Goal: Find specific page/section: Find specific page/section

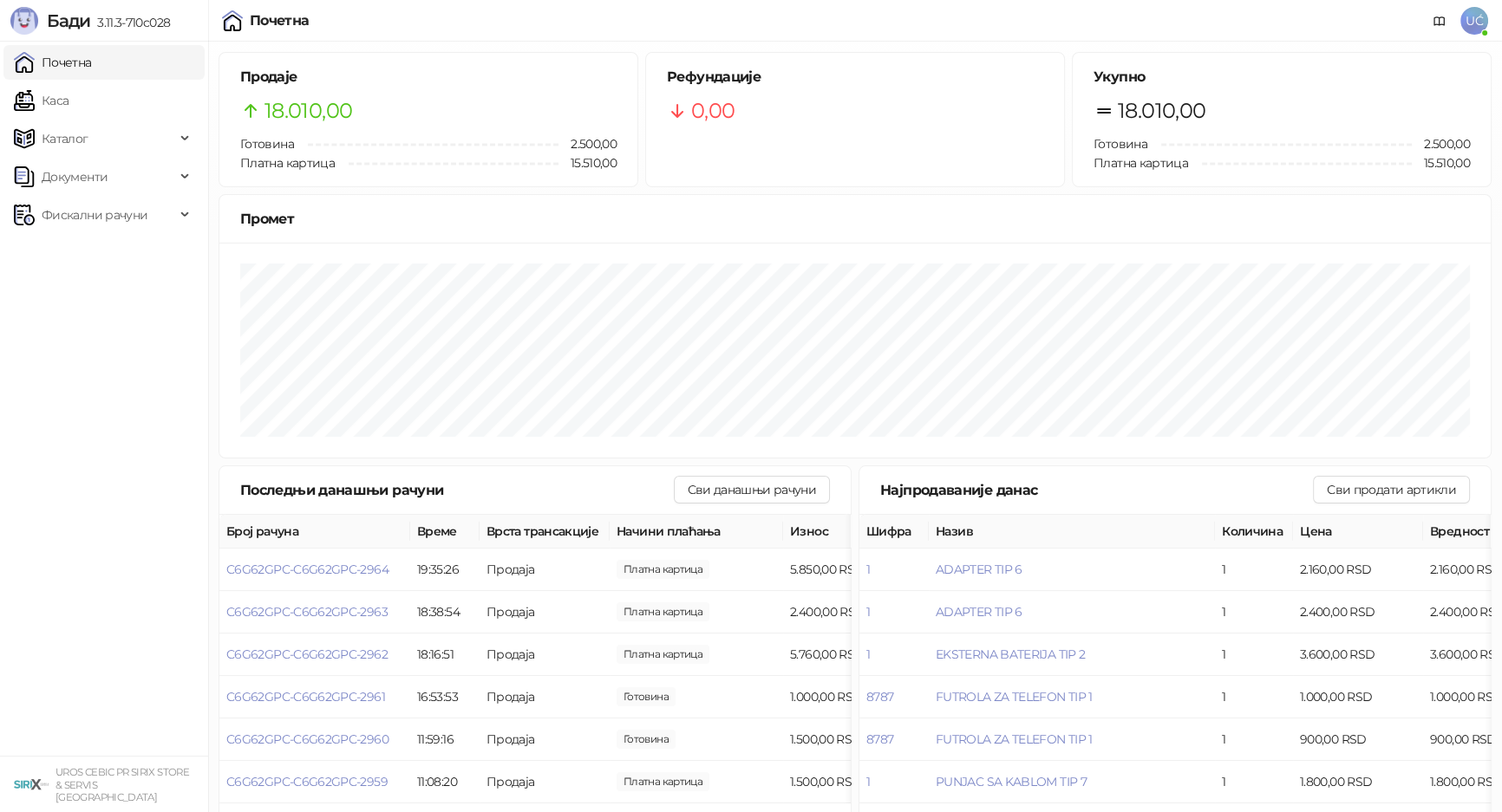
click at [1281, 195] on div "Промет" at bounding box center [855, 219] width 1271 height 48
click at [69, 99] on link "Каса" at bounding box center [41, 100] width 55 height 34
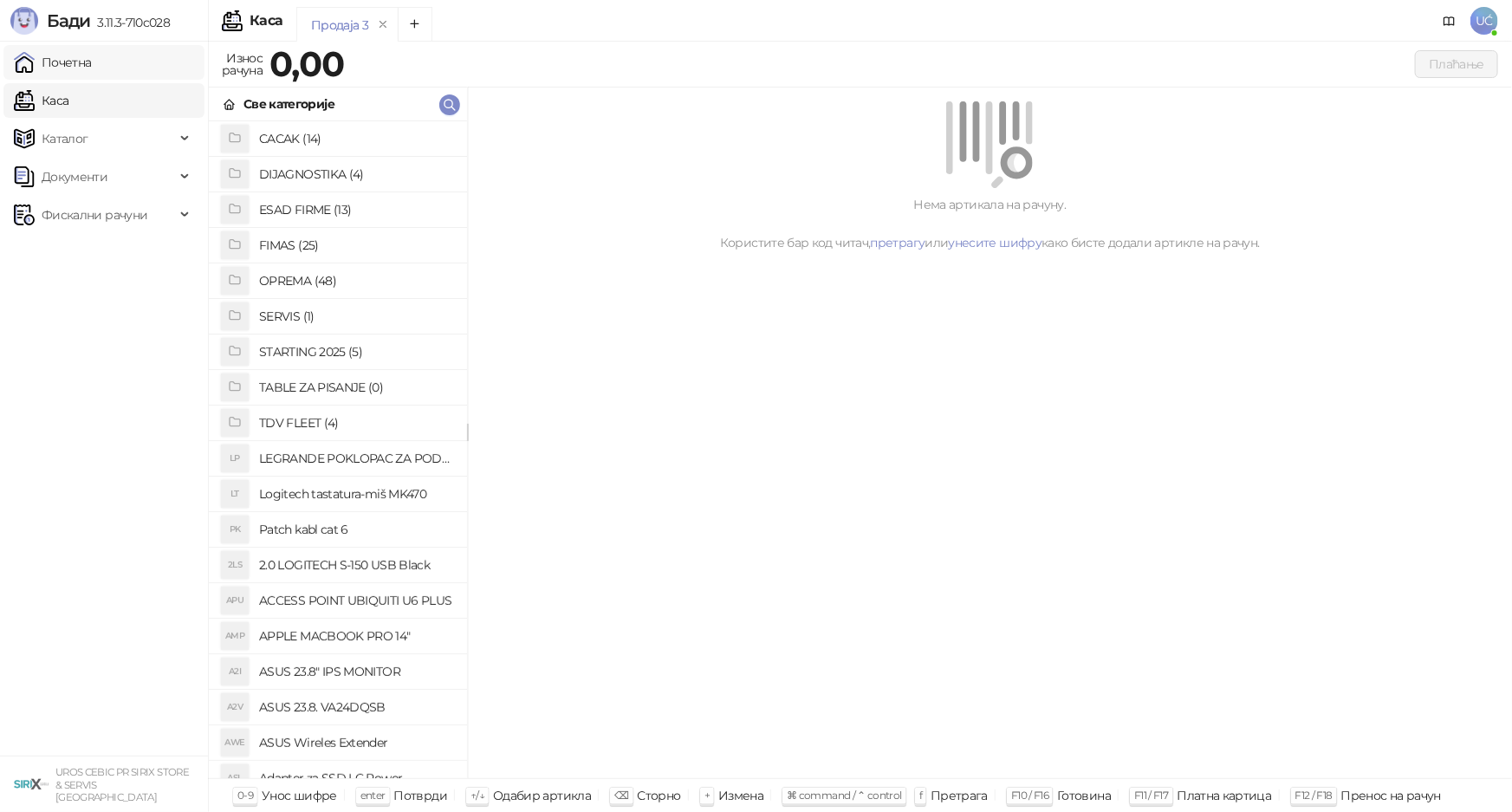
click at [92, 69] on link "Почетна" at bounding box center [53, 62] width 78 height 34
